Goal: Information Seeking & Learning: Learn about a topic

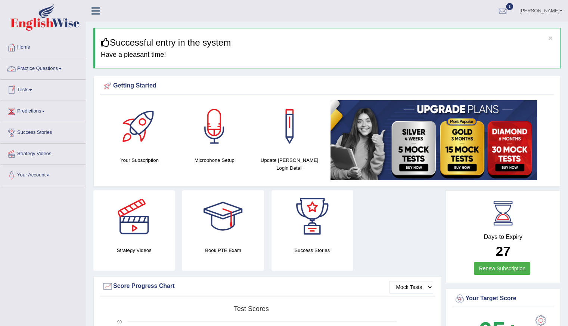
click at [41, 68] on link "Practice Questions" at bounding box center [42, 67] width 85 height 19
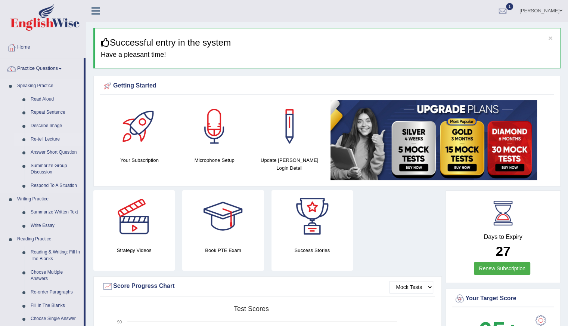
click at [47, 139] on link "Re-tell Lecture" at bounding box center [55, 139] width 56 height 13
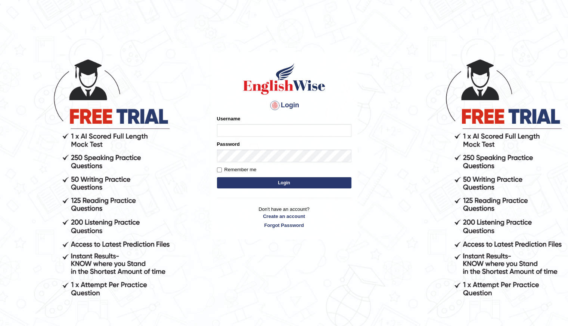
click at [239, 126] on input "Username" at bounding box center [284, 130] width 134 height 13
type input "Shani221"
click at [274, 182] on button "Login" at bounding box center [284, 182] width 134 height 11
